Goal: Information Seeking & Learning: Learn about a topic

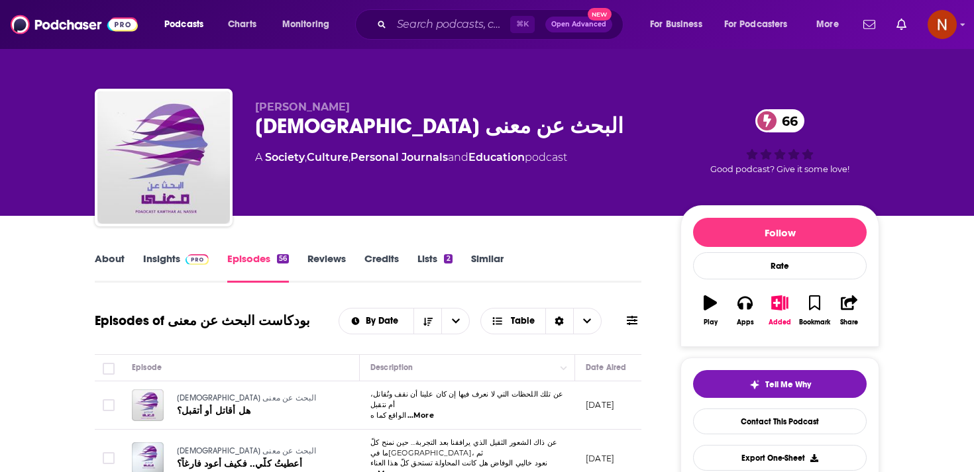
click at [381, 138] on div "[DEMOGRAPHIC_DATA] البحث عن معنى 66" at bounding box center [457, 126] width 404 height 26
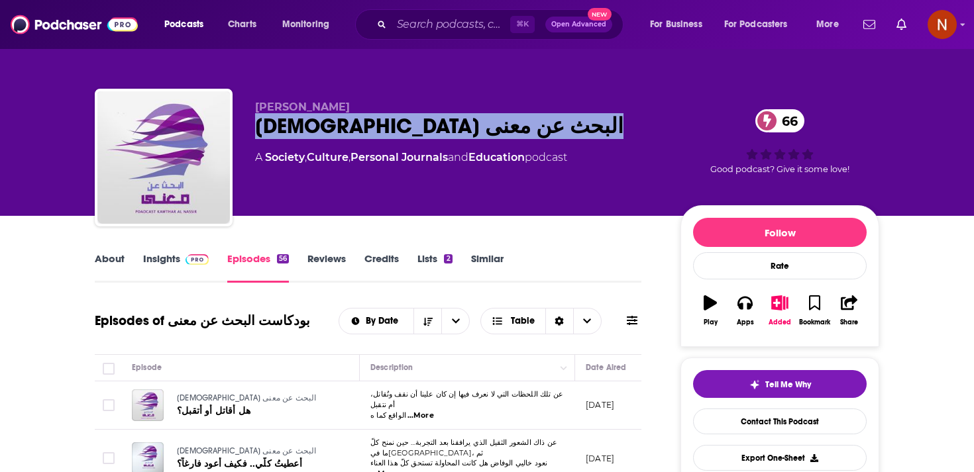
click at [381, 138] on div "[DEMOGRAPHIC_DATA] البحث عن معنى 66" at bounding box center [457, 126] width 404 height 26
copy div "[DEMOGRAPHIC_DATA] البحث عن معنى 66"
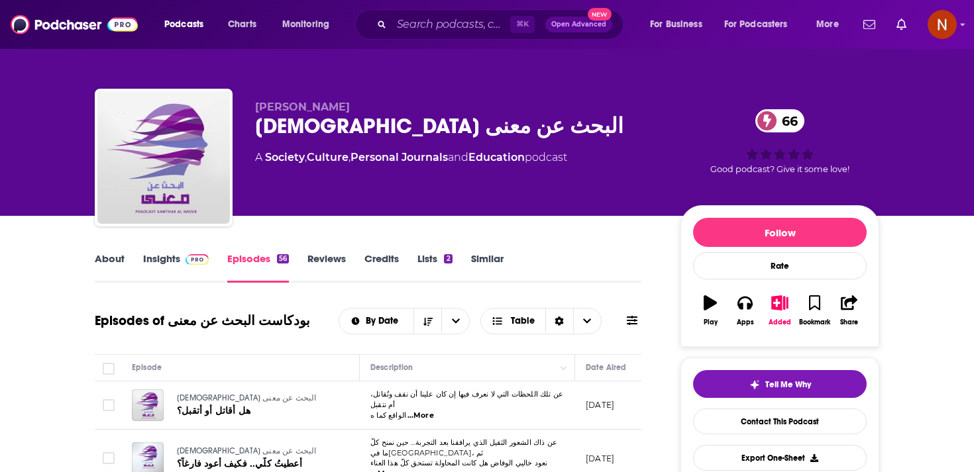
click at [288, 109] on span "[PERSON_NAME]" at bounding box center [302, 107] width 95 height 13
copy p "[PERSON_NAME]"
click at [378, 133] on div "[DEMOGRAPHIC_DATA] البحث عن معنى 66" at bounding box center [457, 126] width 404 height 26
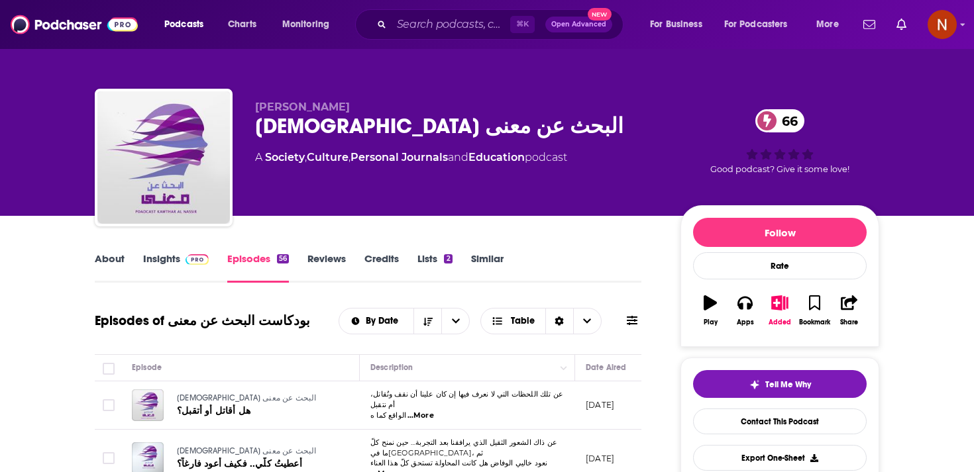
click at [378, 133] on div "[DEMOGRAPHIC_DATA] البحث عن معنى 66" at bounding box center [457, 126] width 404 height 26
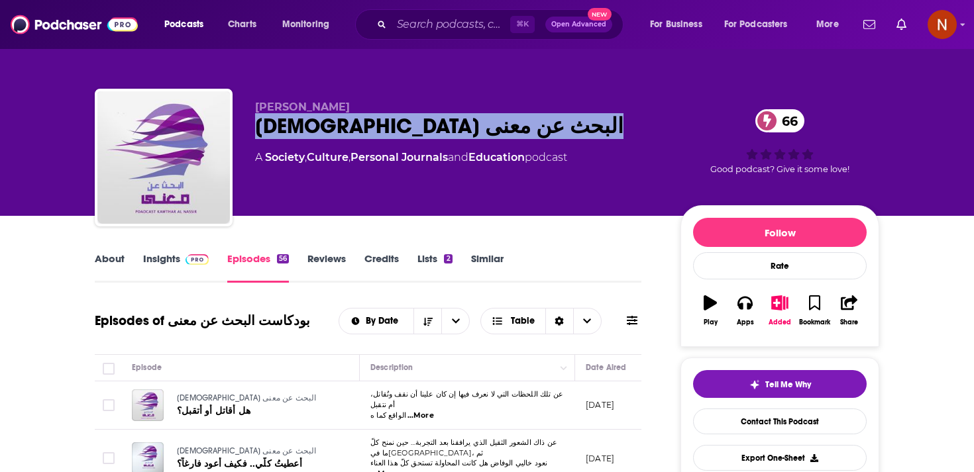
click at [378, 133] on div "[DEMOGRAPHIC_DATA] البحث عن معنى 66" at bounding box center [457, 126] width 404 height 26
copy div "[DEMOGRAPHIC_DATA] البحث عن معنى 66"
click at [354, 130] on div "[DEMOGRAPHIC_DATA] البحث عن معنى 66" at bounding box center [457, 126] width 404 height 26
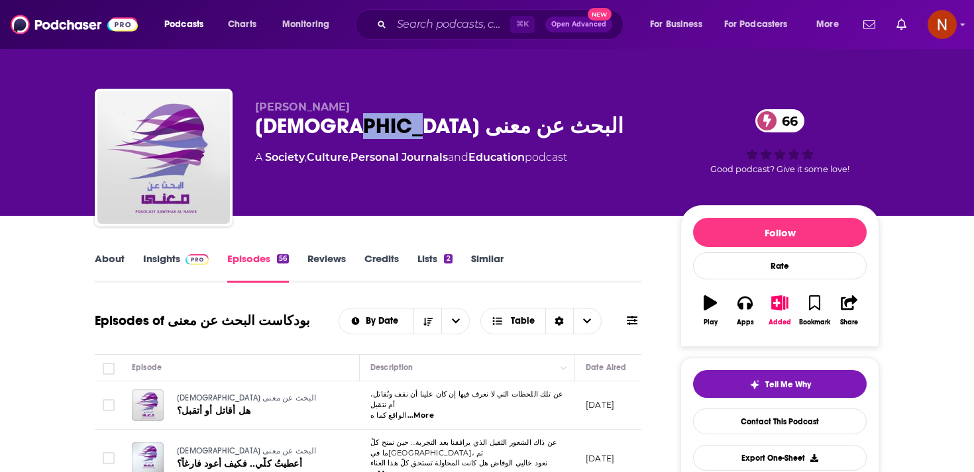
click at [354, 130] on div "[DEMOGRAPHIC_DATA] البحث عن معنى 66" at bounding box center [457, 126] width 404 height 26
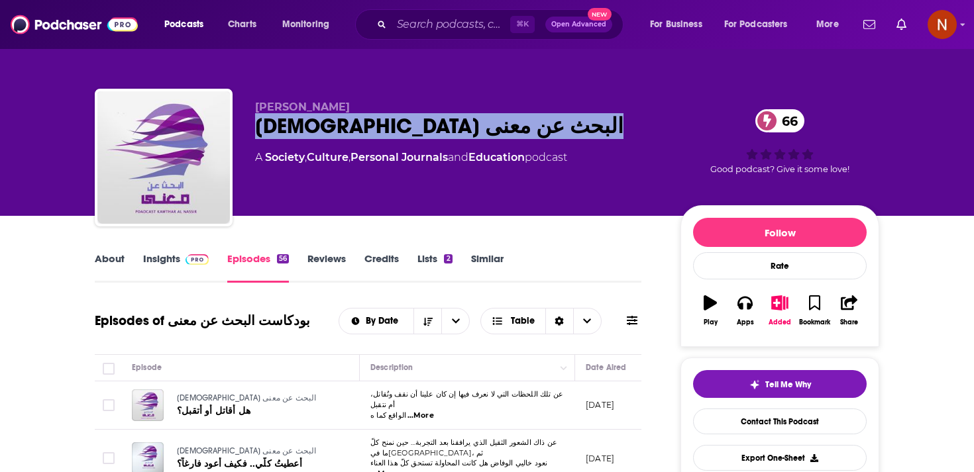
click at [354, 130] on div "[DEMOGRAPHIC_DATA] البحث عن معنى 66" at bounding box center [457, 126] width 404 height 26
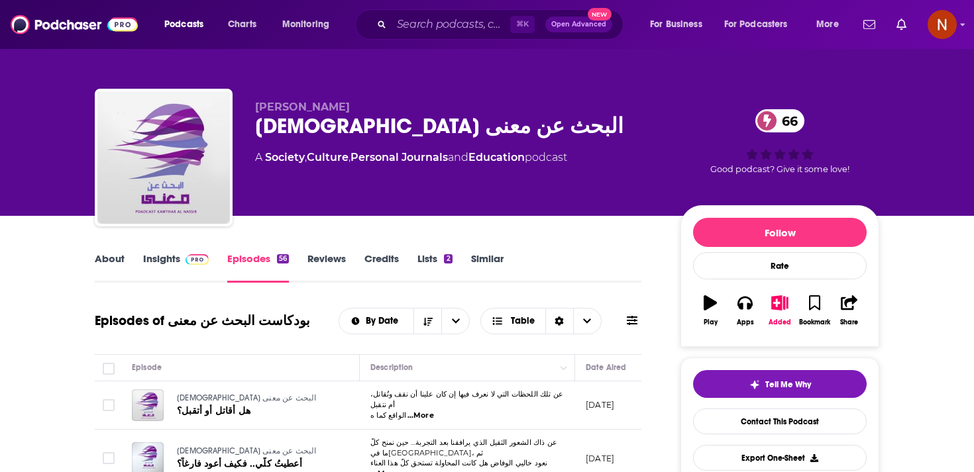
click at [539, 66] on div "[PERSON_NAME] البحث عن معنى 66 A Society , Culture , Personal Journals and Educ…" at bounding box center [487, 108] width 848 height 216
click at [246, 28] on span "Charts" at bounding box center [242, 24] width 28 height 19
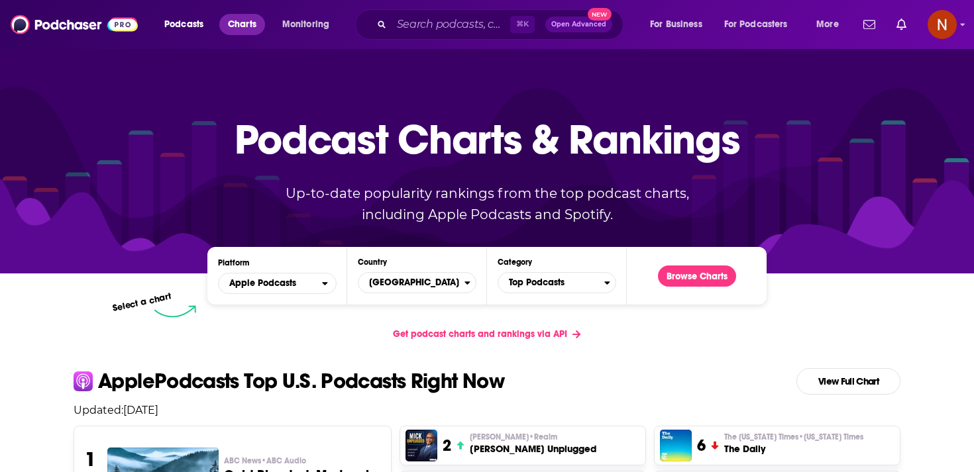
click at [236, 23] on span "Charts" at bounding box center [242, 24] width 28 height 19
click at [239, 26] on span "Charts" at bounding box center [242, 24] width 28 height 19
click at [244, 23] on span "Charts" at bounding box center [242, 24] width 28 height 19
click at [185, 31] on span "Podcasts" at bounding box center [183, 24] width 39 height 19
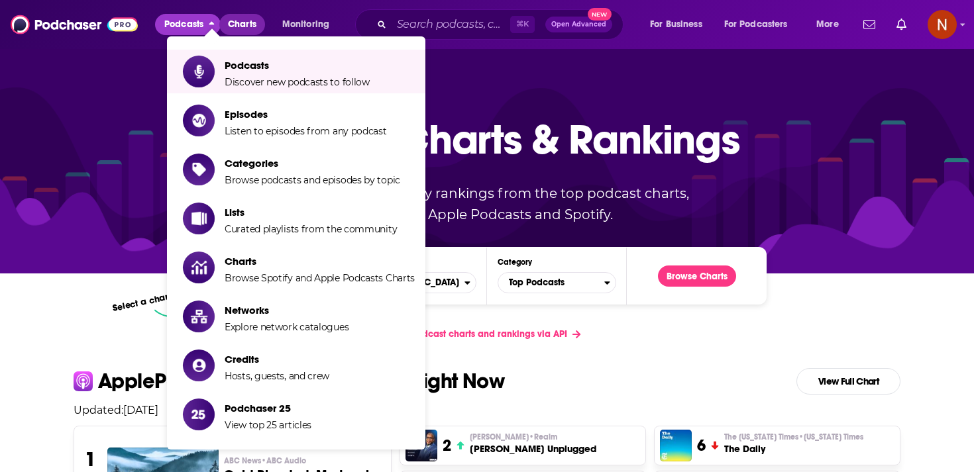
click at [243, 29] on span "Charts" at bounding box center [242, 24] width 28 height 19
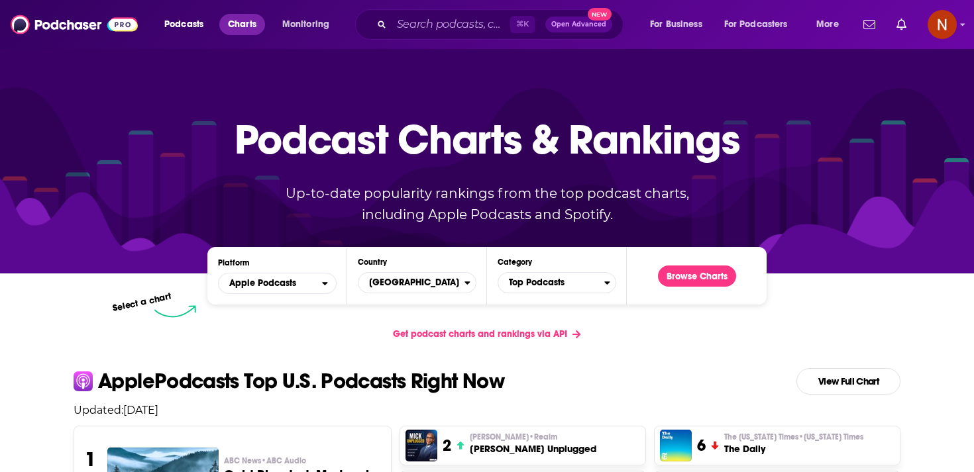
click at [246, 14] on link "Charts" at bounding box center [241, 24] width 45 height 21
click at [247, 17] on span "Charts" at bounding box center [242, 24] width 28 height 19
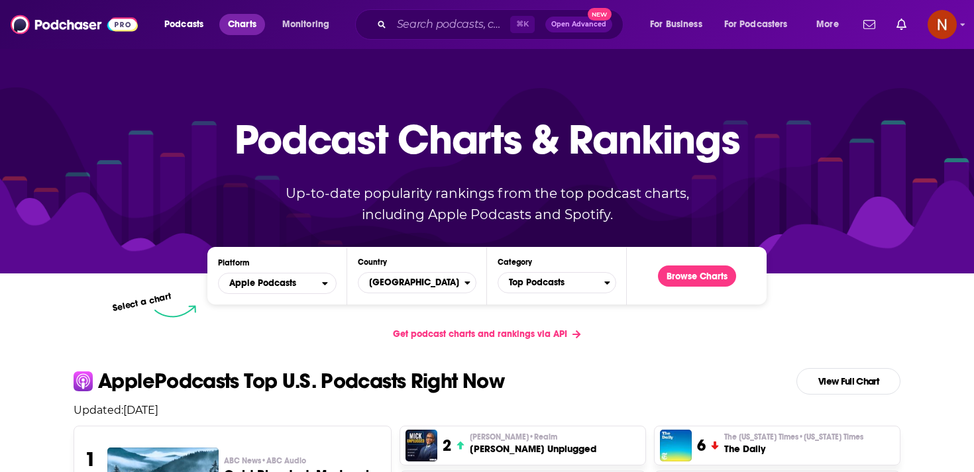
click at [243, 28] on span "Charts" at bounding box center [242, 24] width 28 height 19
click at [296, 34] on button "Monitoring" at bounding box center [310, 24] width 74 height 21
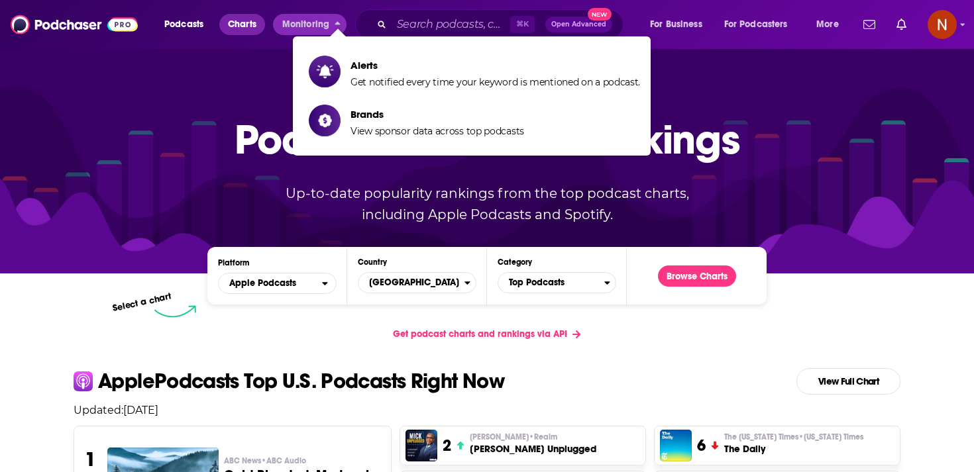
click at [246, 28] on span "Charts" at bounding box center [242, 24] width 28 height 19
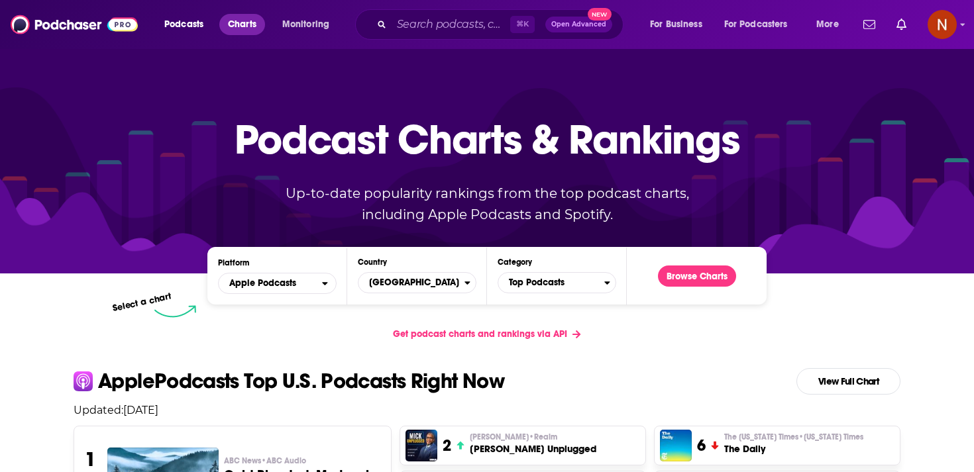
click at [246, 28] on span "Charts" at bounding box center [242, 24] width 28 height 19
click at [194, 26] on span "Podcasts" at bounding box center [183, 24] width 39 height 19
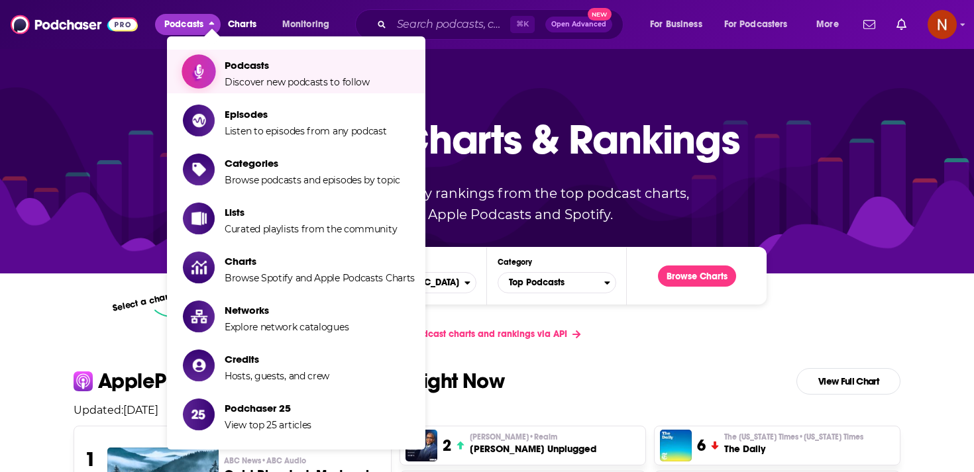
click at [219, 74] on link "Podcasts Discover new podcasts to follow" at bounding box center [299, 71] width 232 height 33
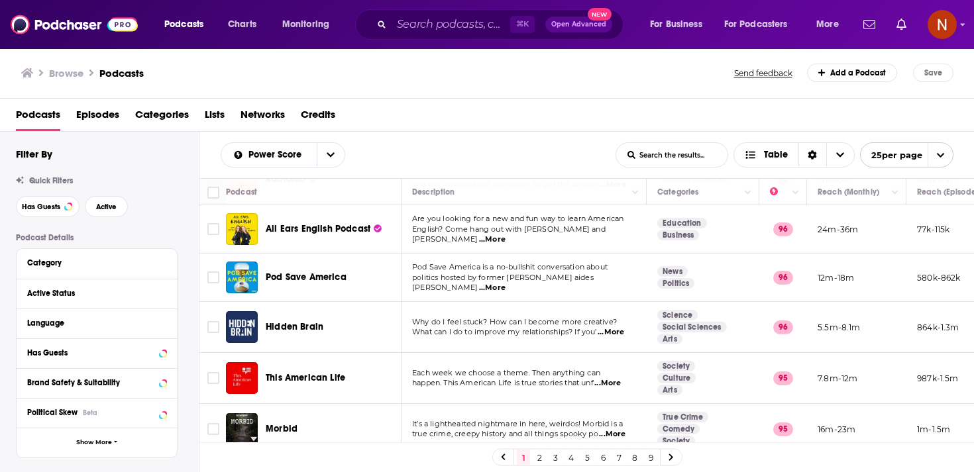
scroll to position [1009, 0]
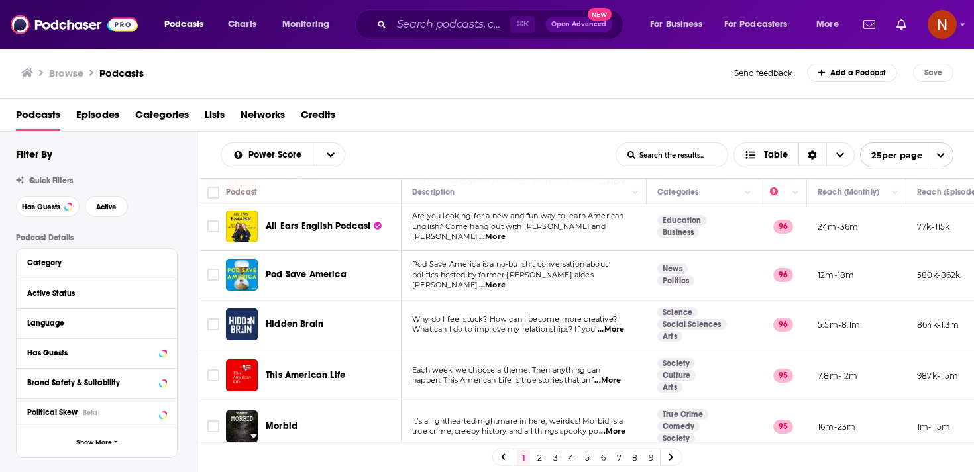
click at [538, 456] on link "2" at bounding box center [538, 458] width 13 height 16
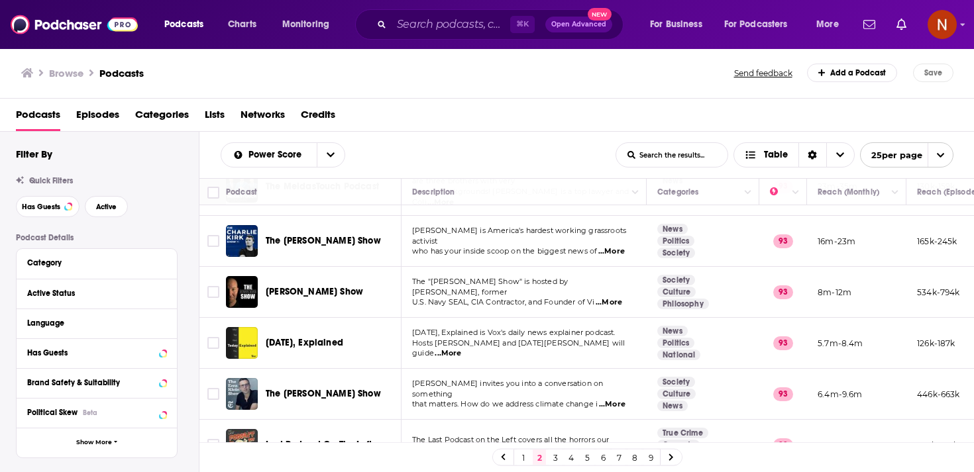
scroll to position [1019, 0]
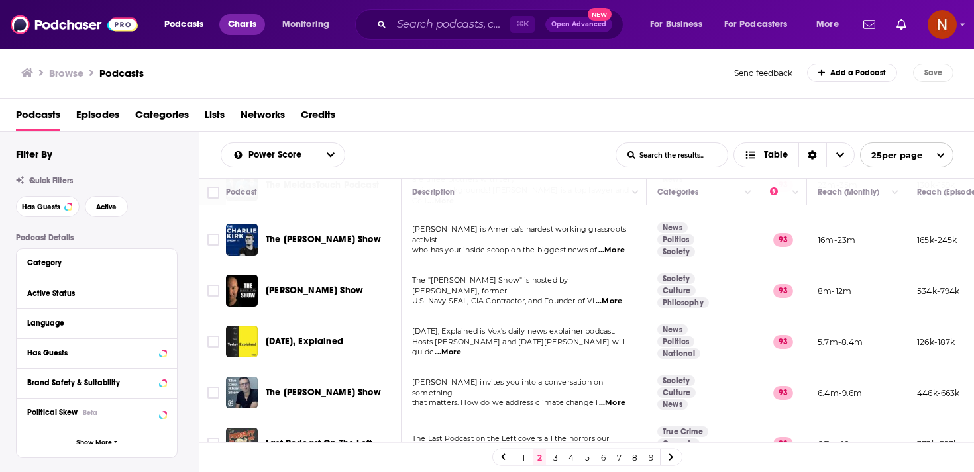
click at [235, 22] on span "Charts" at bounding box center [242, 24] width 28 height 19
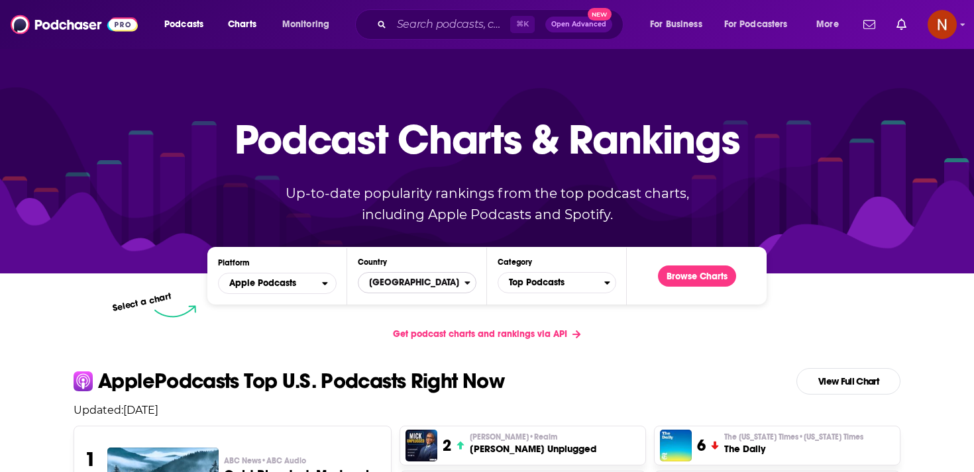
click at [446, 286] on span "[GEOGRAPHIC_DATA]" at bounding box center [411, 283] width 106 height 23
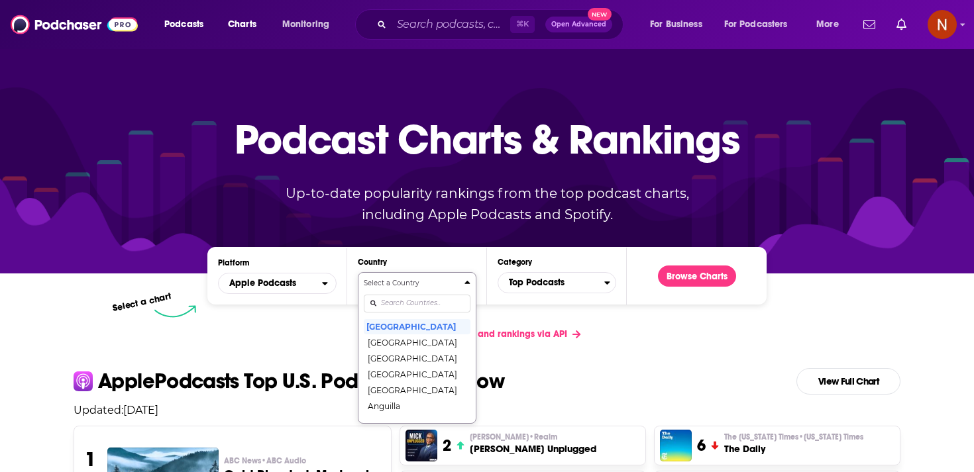
scroll to position [68, 0]
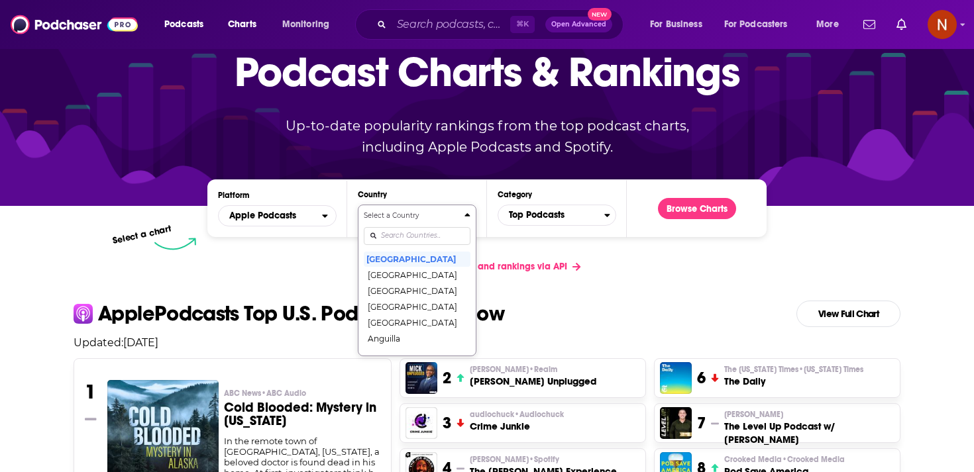
click at [437, 308] on div "Select a Country [GEOGRAPHIC_DATA] [GEOGRAPHIC_DATA] [GEOGRAPHIC_DATA] [GEOGRAP…" at bounding box center [417, 281] width 107 height 140
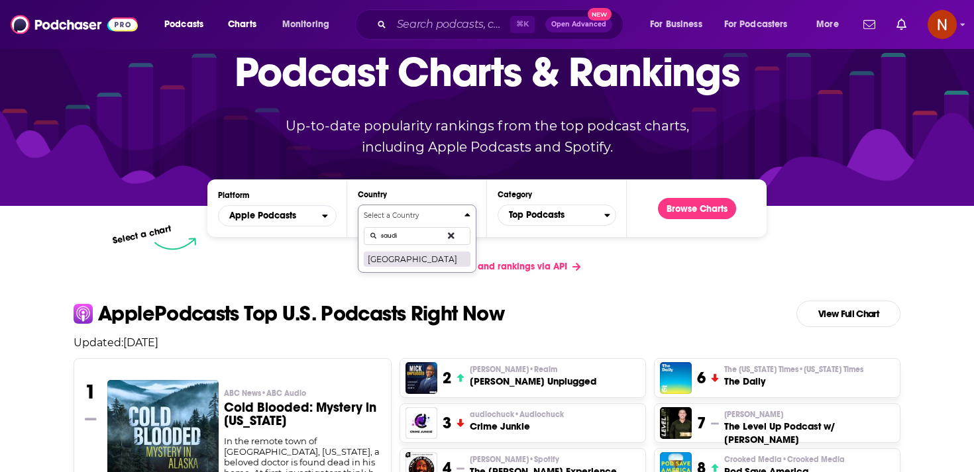
type input "saudi"
click at [421, 260] on button "[GEOGRAPHIC_DATA]" at bounding box center [417, 259] width 107 height 16
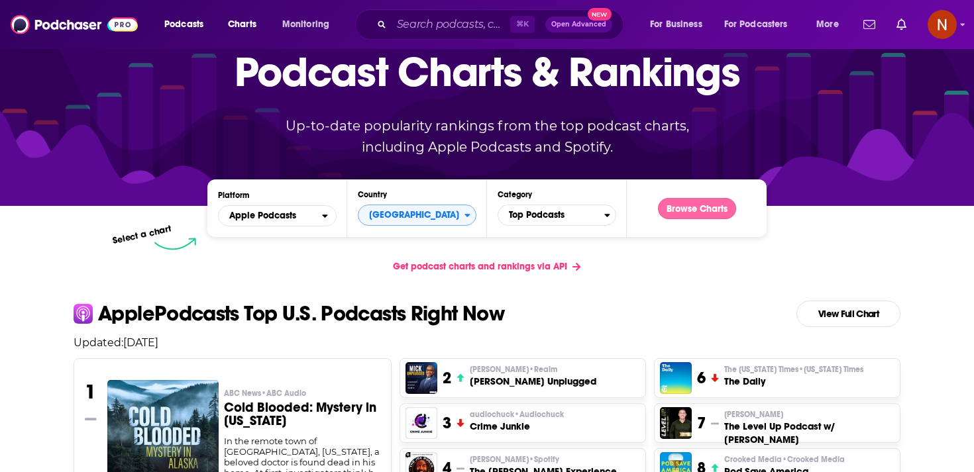
click at [708, 217] on button "Browse Charts" at bounding box center [697, 208] width 78 height 21
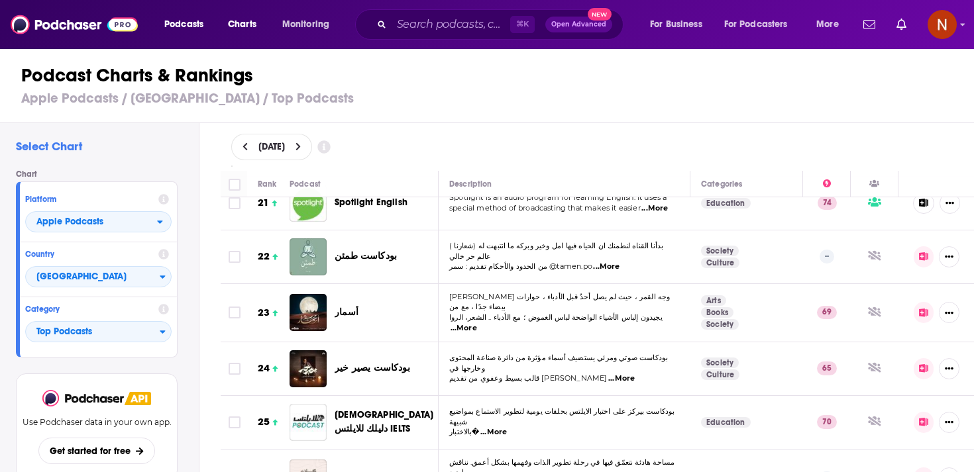
scroll to position [1133, 0]
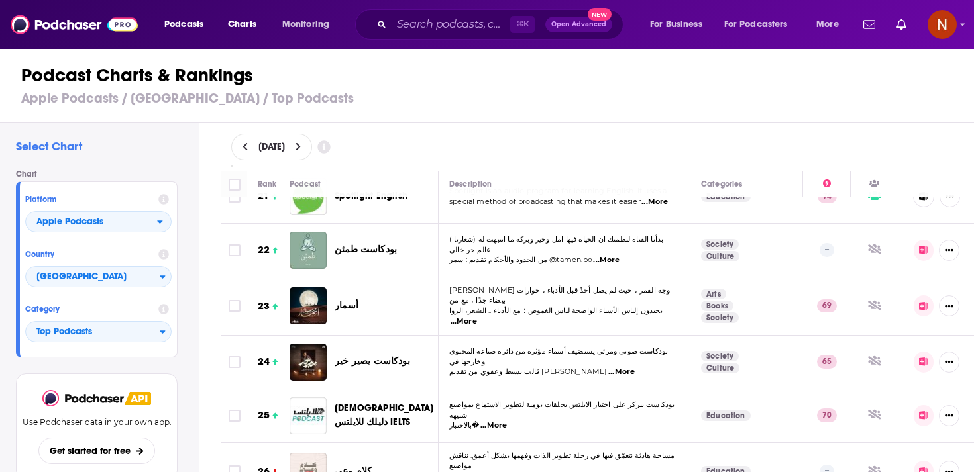
click at [357, 342] on div "Podcasts Charts Monitoring ⌘ K Open Advanced New For Business For Podcasters Mo…" at bounding box center [487, 236] width 974 height 472
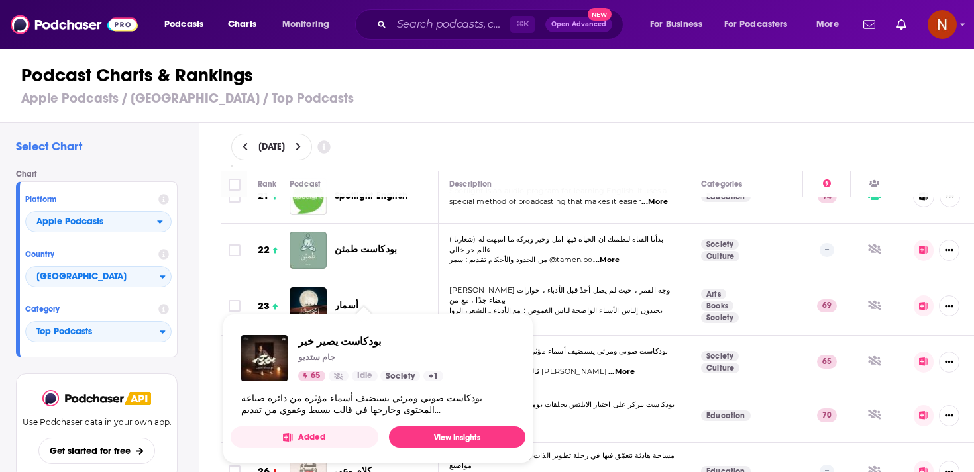
click at [325, 341] on span "بودكاست يصير خير" at bounding box center [370, 341] width 145 height 13
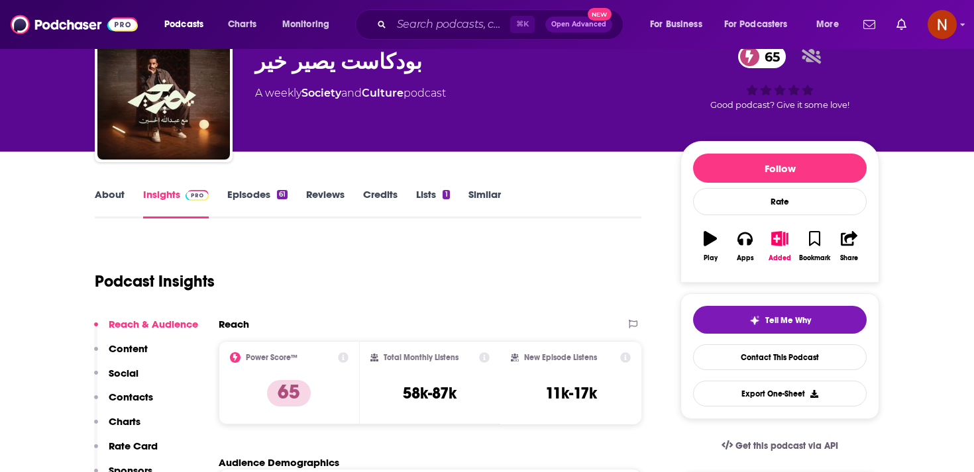
scroll to position [66, 0]
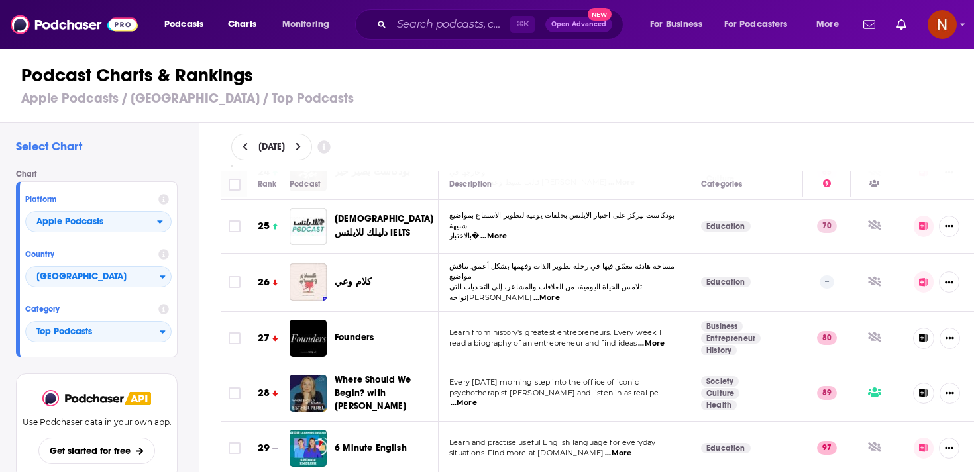
scroll to position [1323, 0]
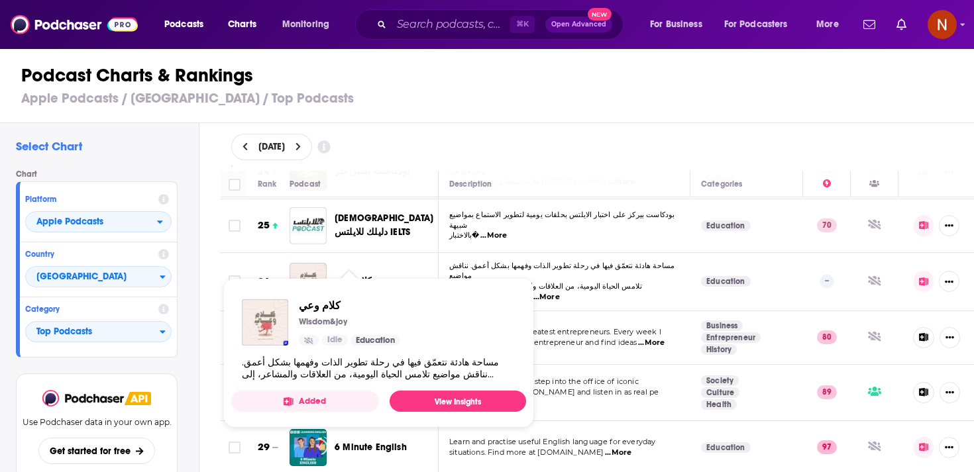
click at [348, 276] on span "كلام وعي" at bounding box center [352, 281] width 37 height 11
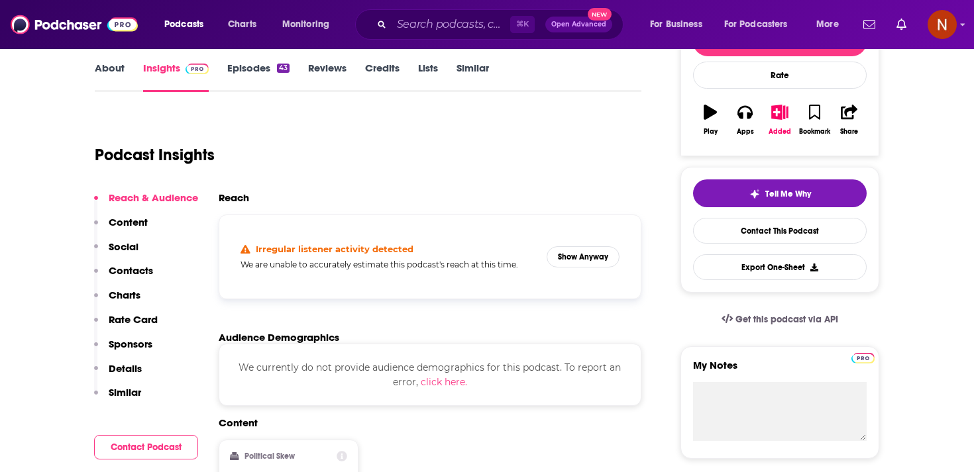
scroll to position [223, 0]
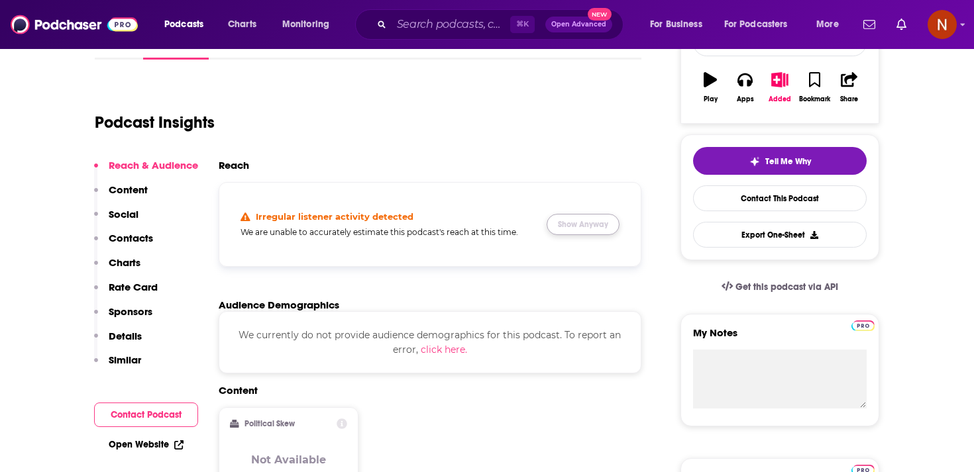
click at [570, 222] on button "Show Anyway" at bounding box center [582, 224] width 73 height 21
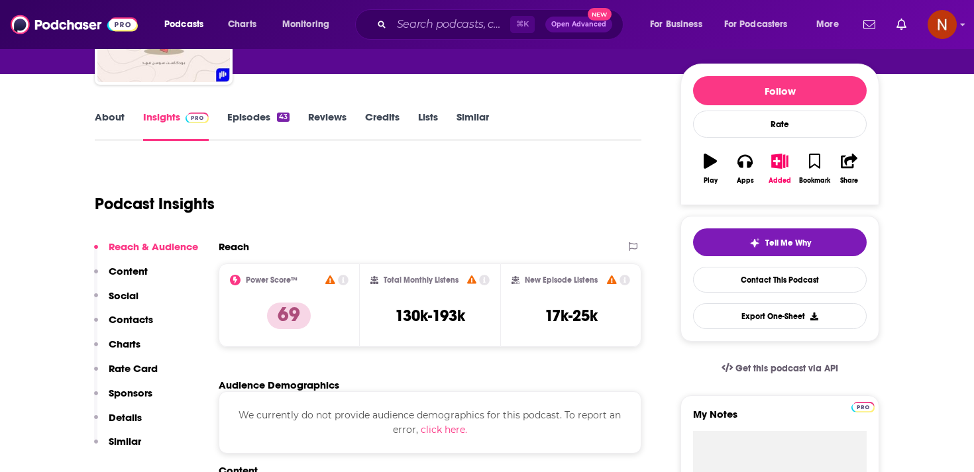
scroll to position [131, 0]
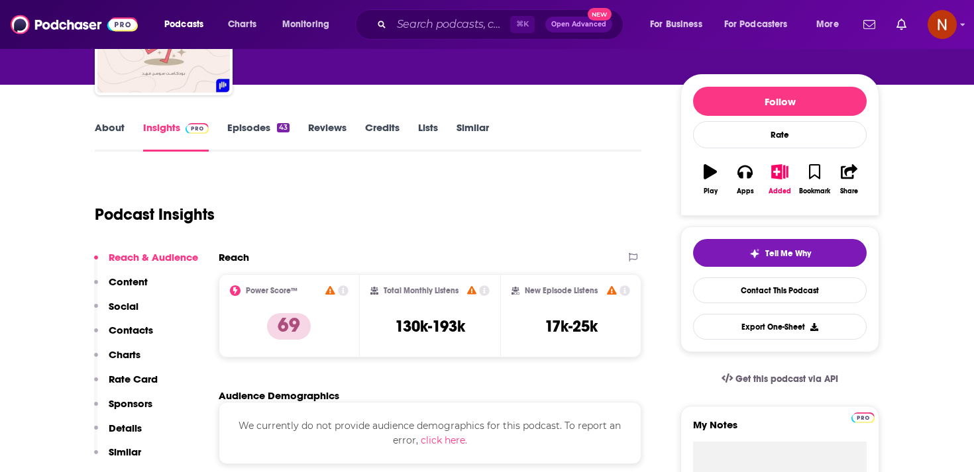
click at [256, 135] on link "Episodes 43" at bounding box center [258, 136] width 62 height 30
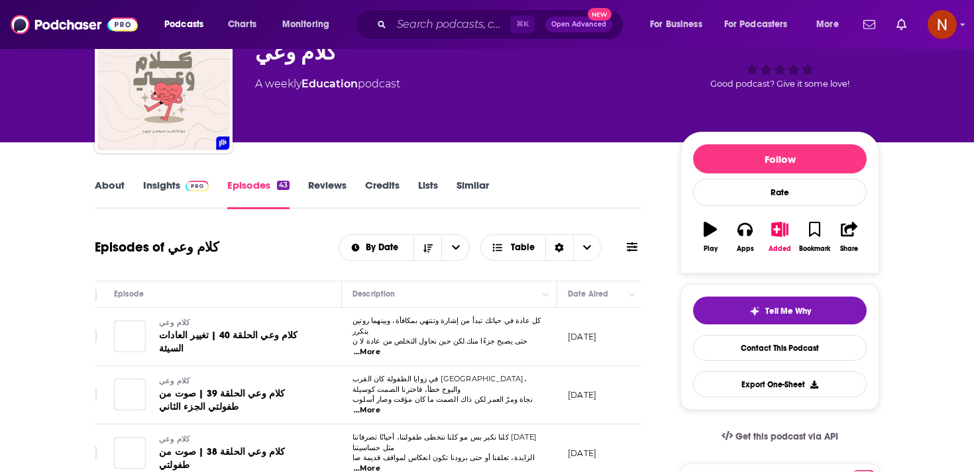
scroll to position [0, 21]
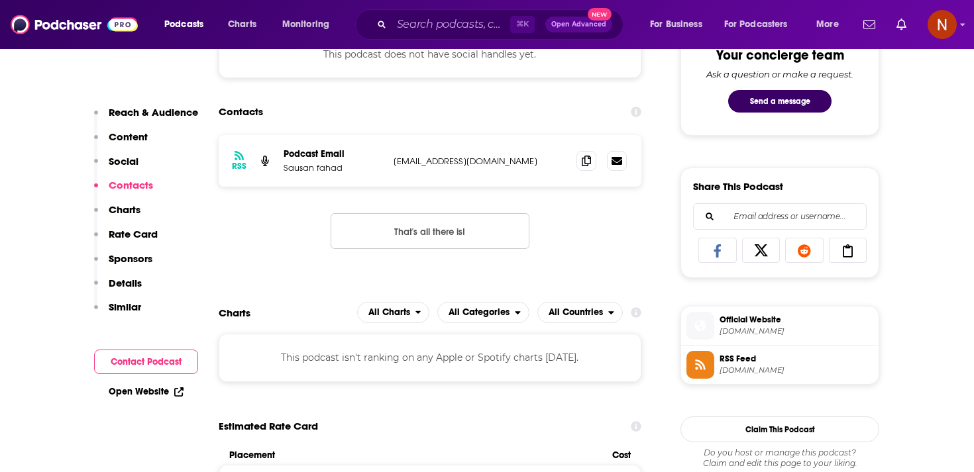
scroll to position [713, 0]
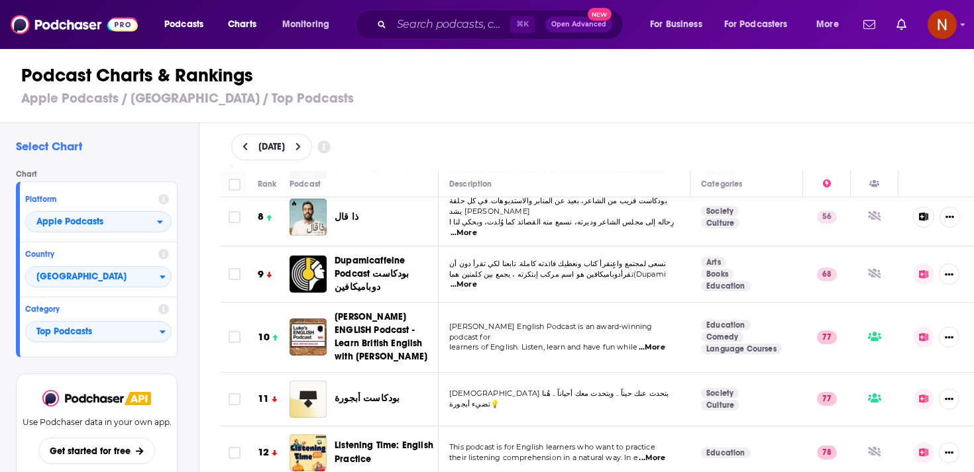
scroll to position [404, 0]
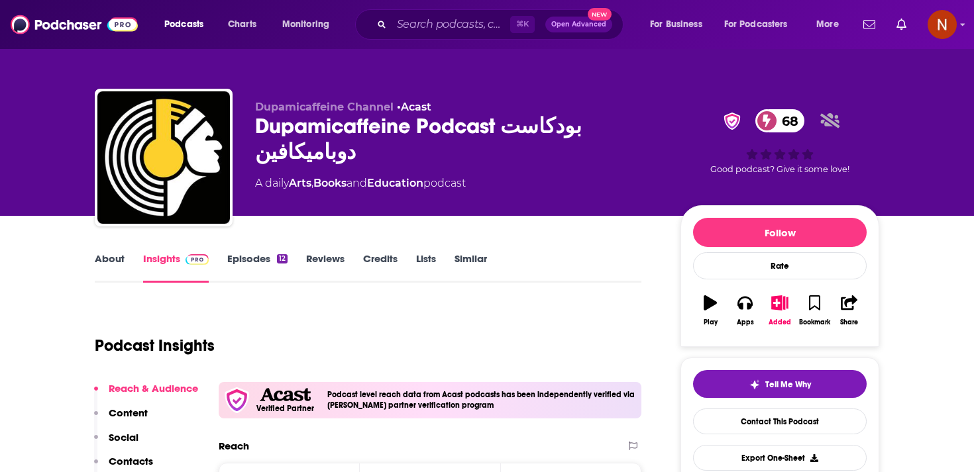
click at [246, 253] on link "Episodes 12" at bounding box center [257, 267] width 60 height 30
